Goal: Find specific page/section: Find specific page/section

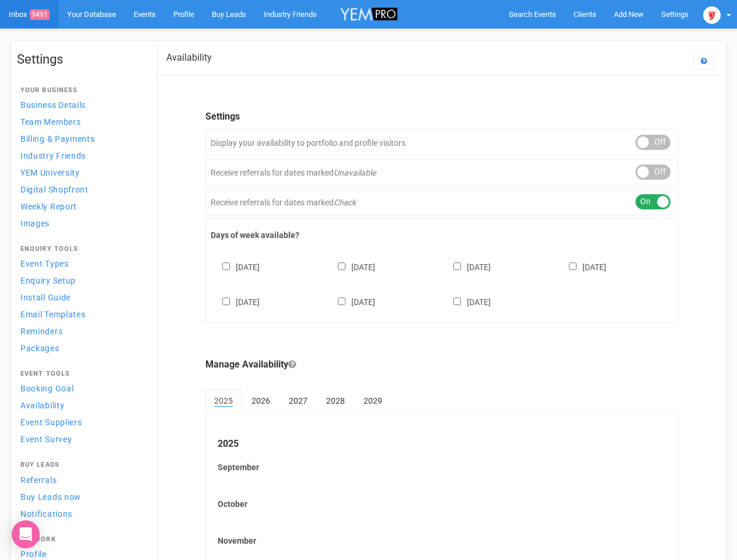
click at [368, 280] on div "[DATE] [DATE] [DATE] [DATE] [DATE] [DATE] [DATE]" at bounding box center [442, 279] width 462 height 70
click at [532, 14] on span "Search Events" at bounding box center [532, 14] width 47 height 9
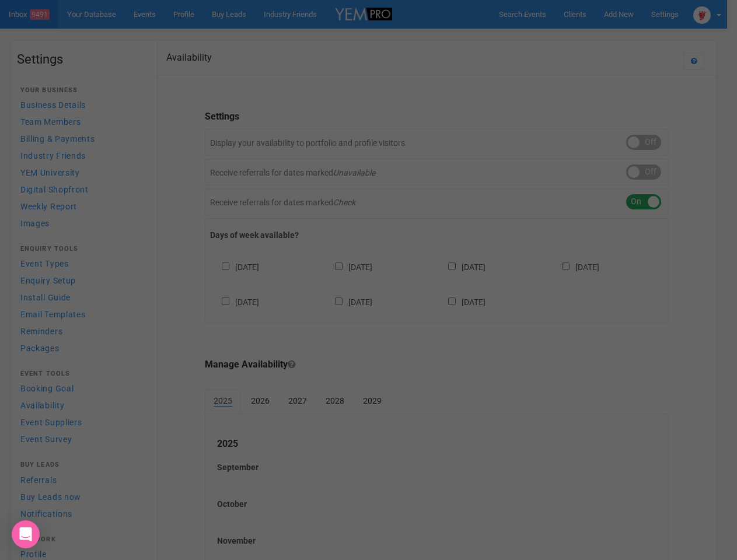
click at [0, 0] on div "Loading..." at bounding box center [0, 0] width 0 height 0
click at [602, 37] on div "Loading..." at bounding box center [368, 280] width 737 height 560
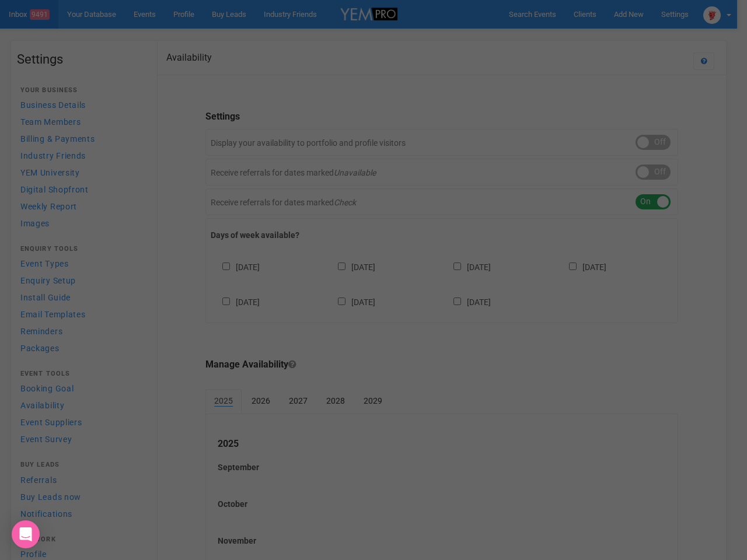
click at [717, 14] on div at bounding box center [373, 280] width 747 height 560
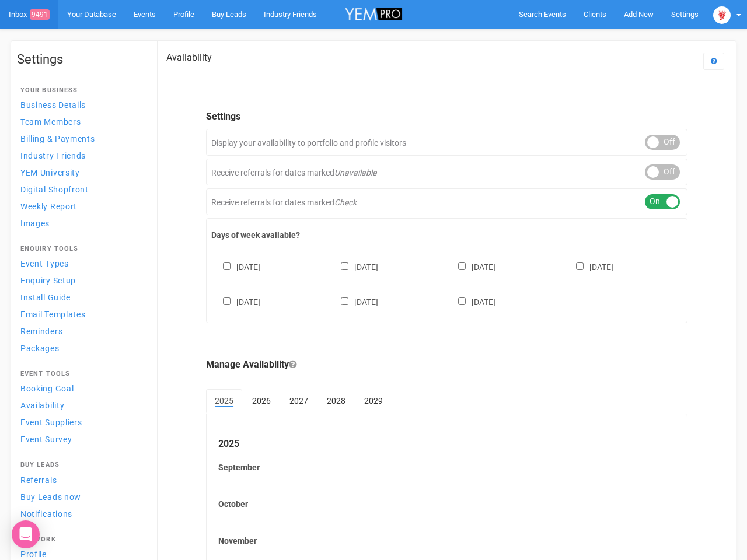
click at [653, 142] on div "ON OFF" at bounding box center [662, 142] width 35 height 15
click at [653, 172] on div "ON OFF" at bounding box center [662, 172] width 35 height 15
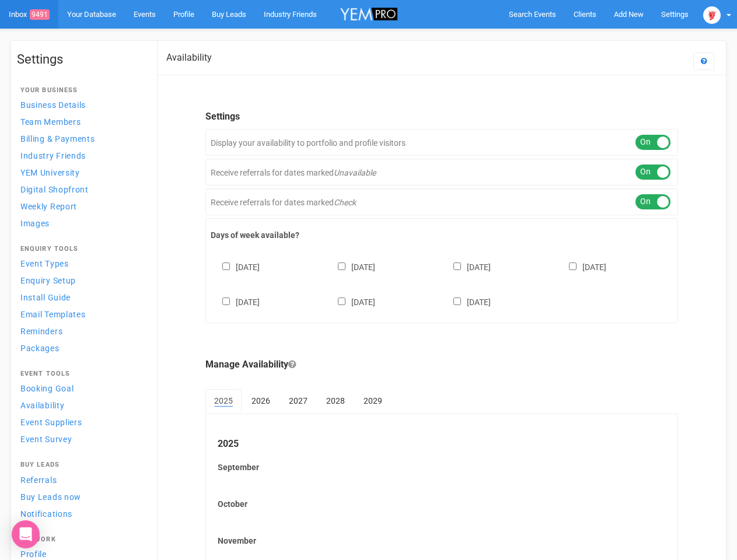
click at [653, 202] on div "ON OFF" at bounding box center [653, 201] width 35 height 15
click at [442, 283] on div "[DATE] [DATE] [DATE] [DATE] [DATE] [DATE] [DATE]" at bounding box center [442, 279] width 462 height 70
